Goal: Communication & Community: Participate in discussion

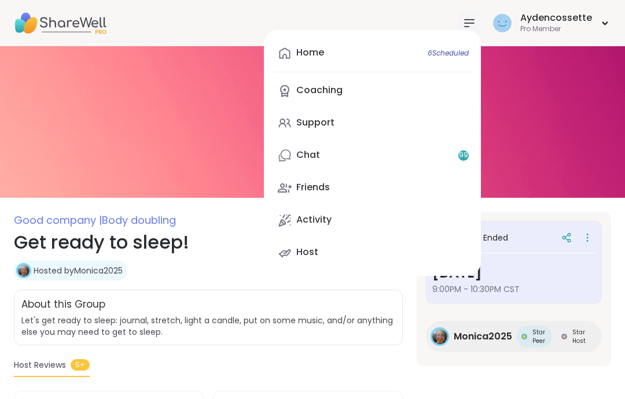
click at [430, 54] on span "6 Scheduled" at bounding box center [448, 53] width 41 height 9
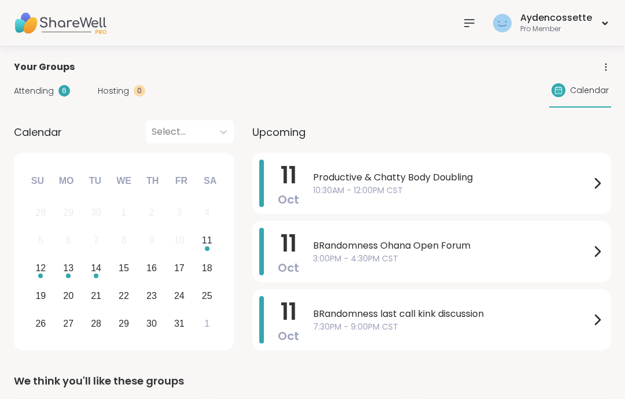
click at [518, 187] on span "10:30AM - 12:00PM CST" at bounding box center [451, 191] width 277 height 12
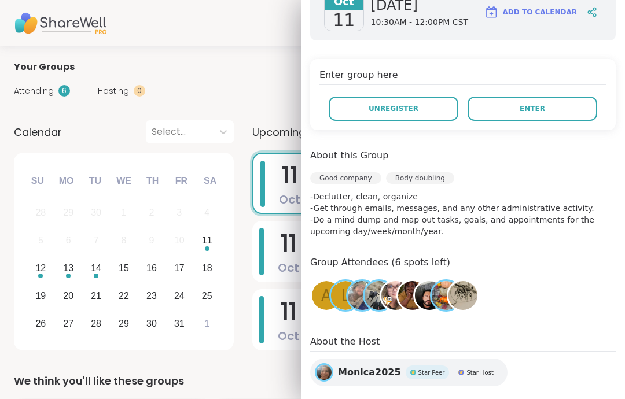
scroll to position [205, 0]
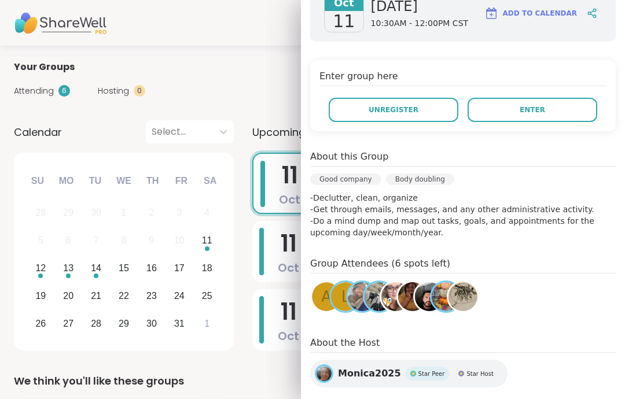
click at [570, 98] on button "Enter" at bounding box center [533, 110] width 130 height 24
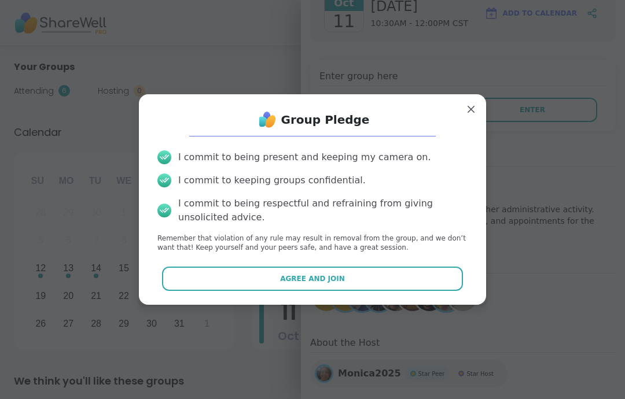
click at [445, 273] on button "Agree and Join" at bounding box center [313, 279] width 302 height 24
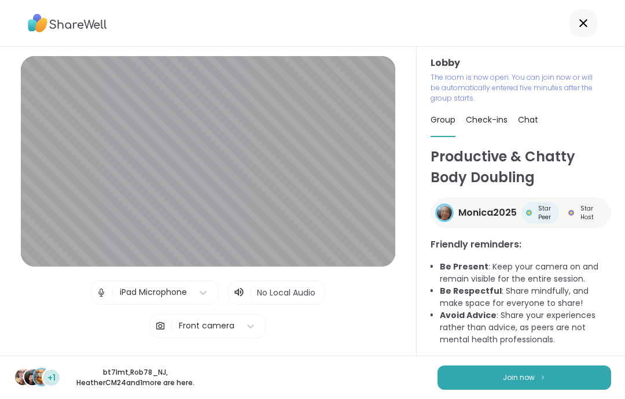
click at [497, 375] on button "Join now" at bounding box center [525, 378] width 174 height 24
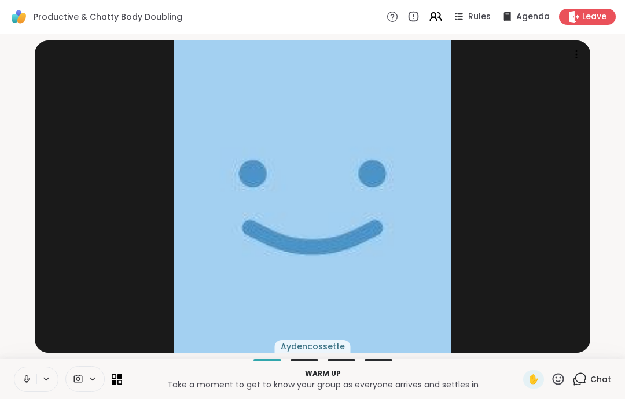
click at [23, 380] on icon at bounding box center [26, 380] width 10 height 10
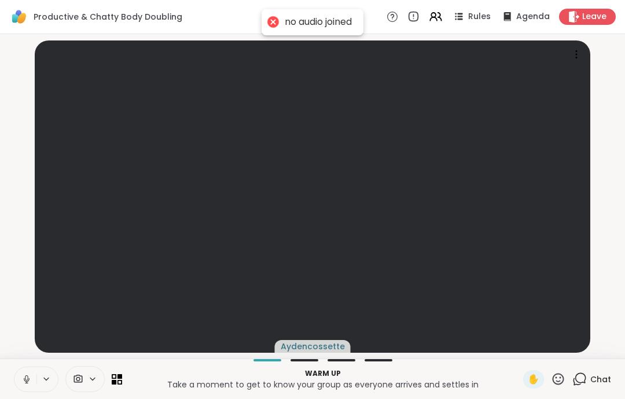
click at [23, 371] on button at bounding box center [25, 380] width 22 height 24
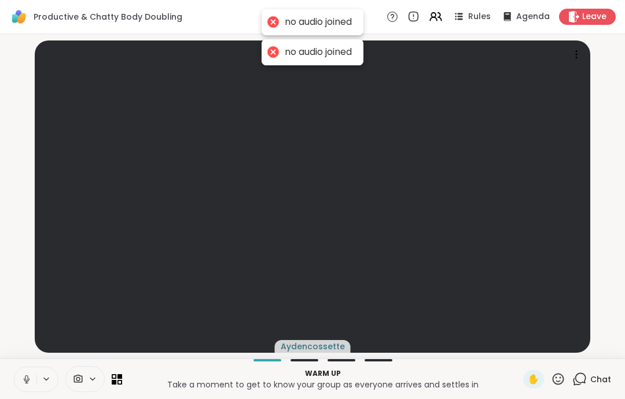
click at [27, 377] on icon at bounding box center [26, 380] width 10 height 10
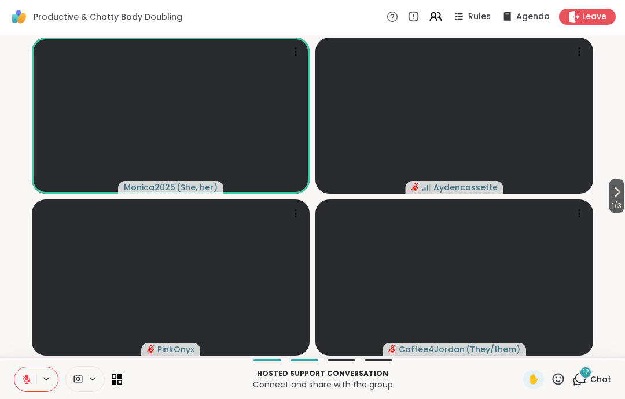
click at [28, 391] on button at bounding box center [25, 380] width 22 height 24
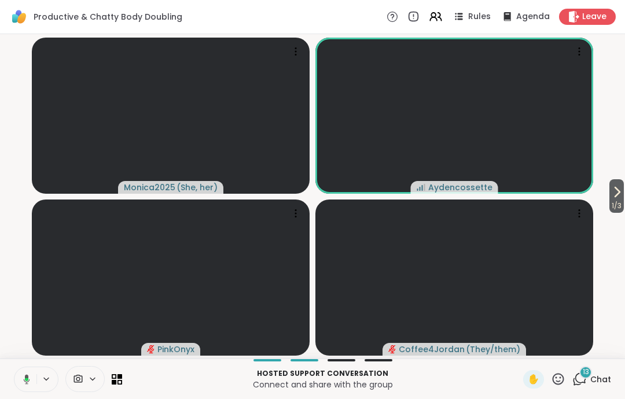
click at [27, 371] on button at bounding box center [25, 380] width 24 height 24
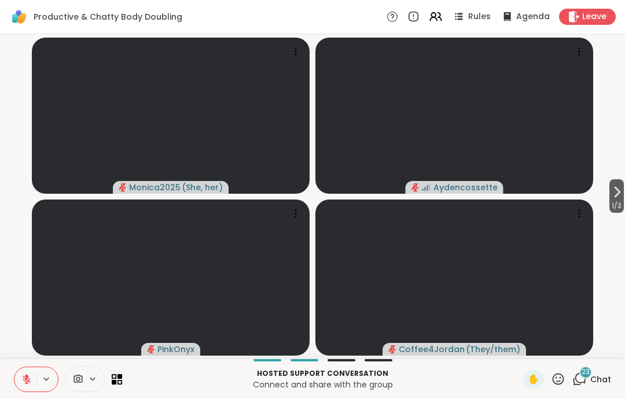
click at [592, 24] on div "Leave" at bounding box center [587, 17] width 57 height 16
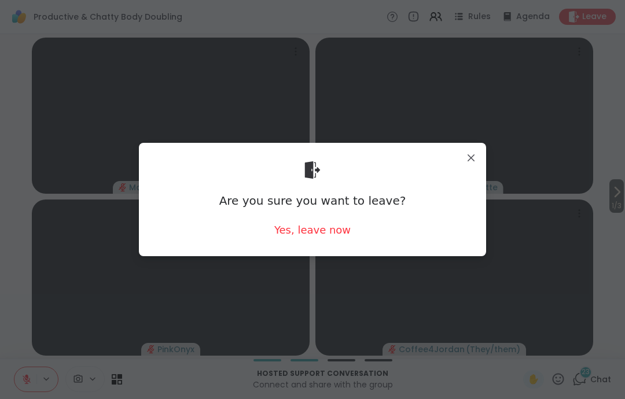
click at [349, 202] on div "Are you sure you want to leave?" at bounding box center [312, 201] width 187 height 16
click at [338, 226] on div "Yes, leave now" at bounding box center [312, 230] width 76 height 14
